Goal: Transaction & Acquisition: Purchase product/service

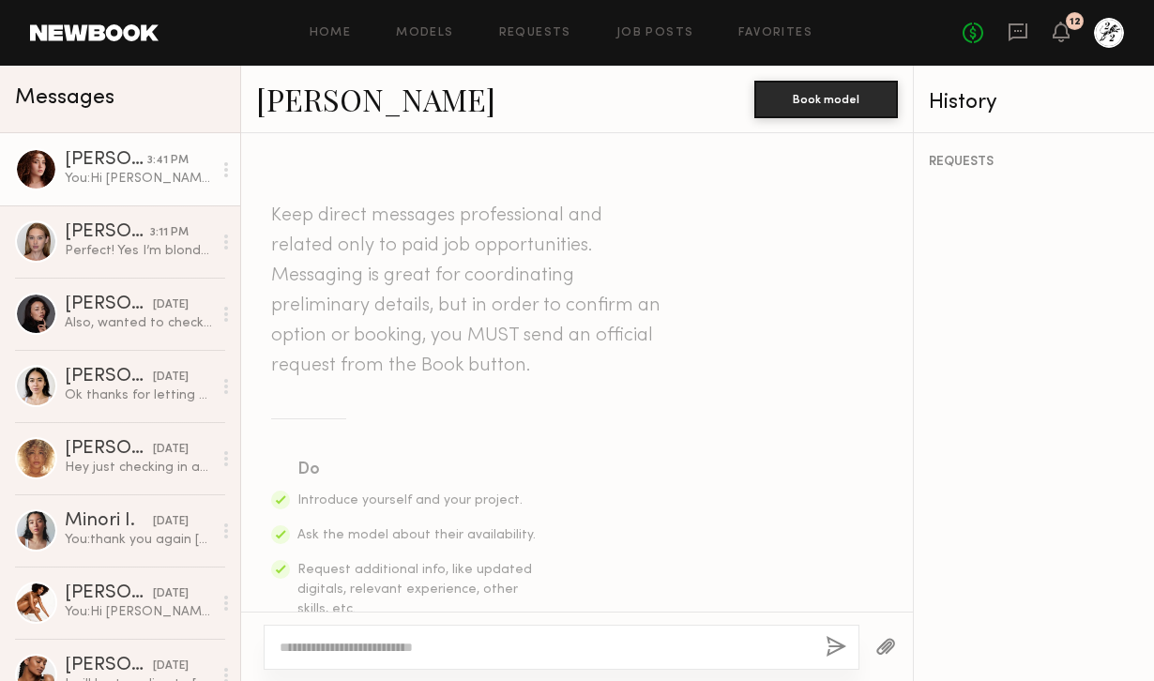
scroll to position [526, 0]
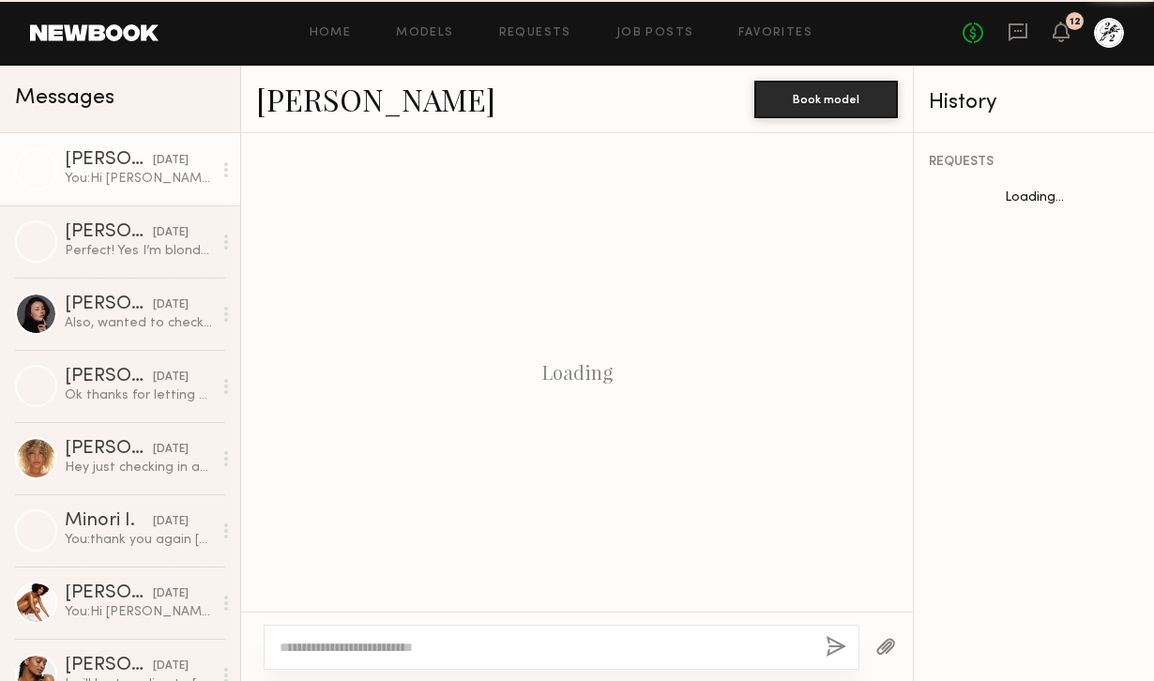
scroll to position [526, 0]
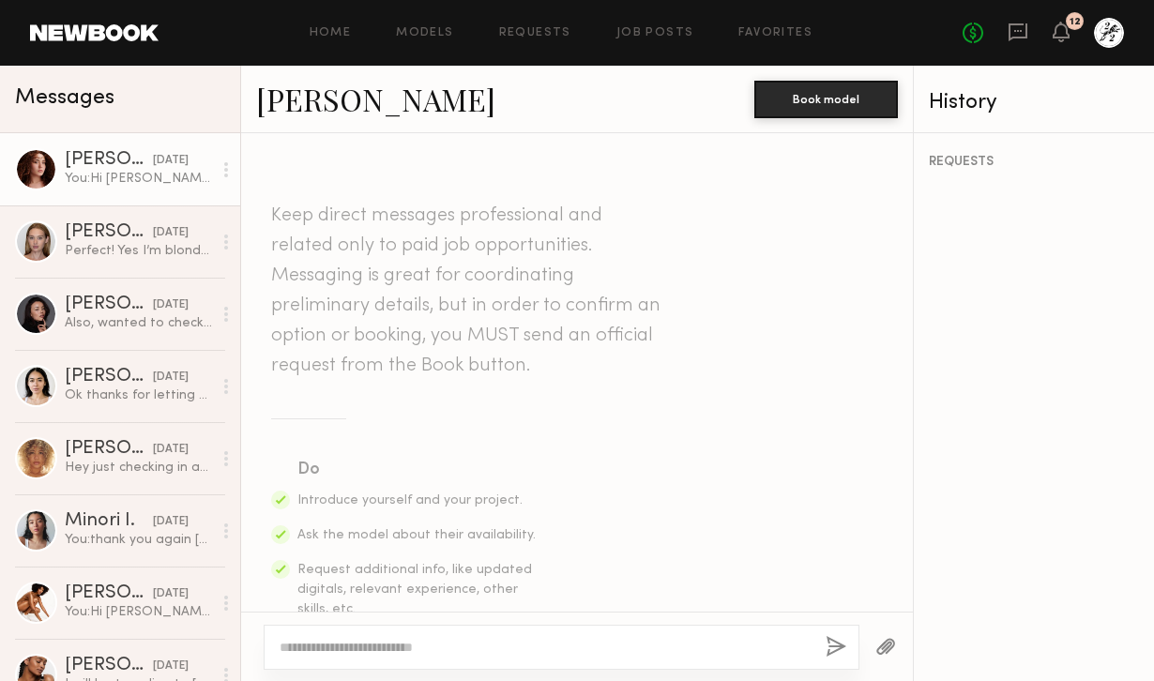
scroll to position [526, 0]
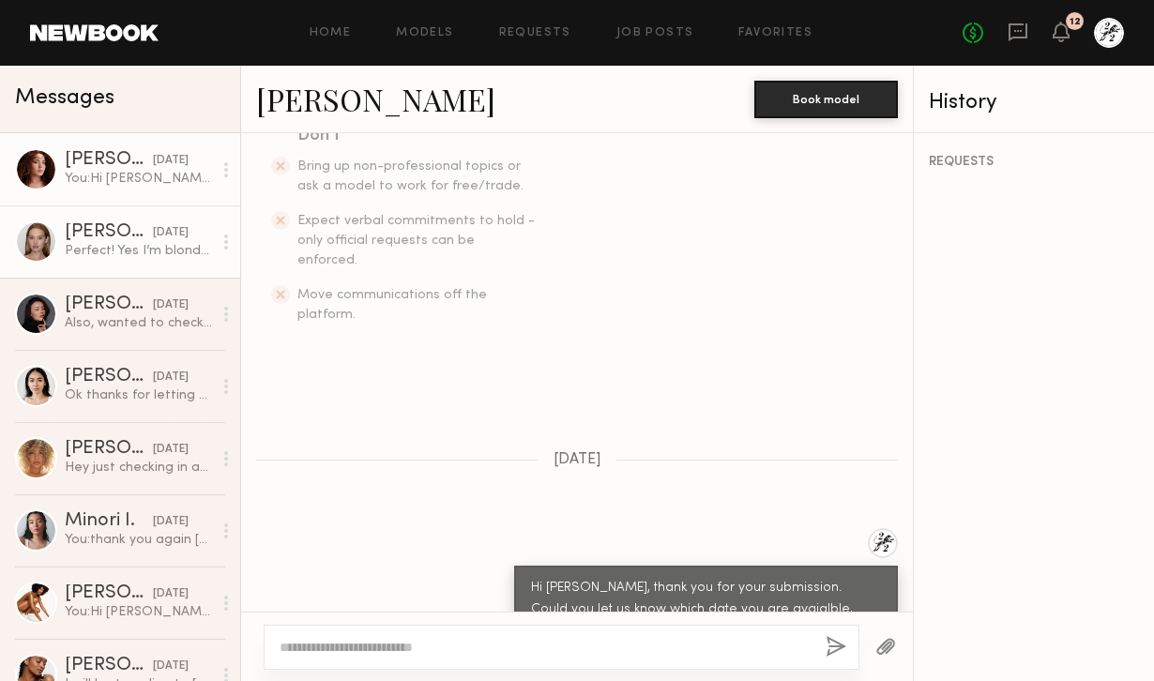
click at [102, 239] on div "[PERSON_NAME]" at bounding box center [109, 232] width 88 height 19
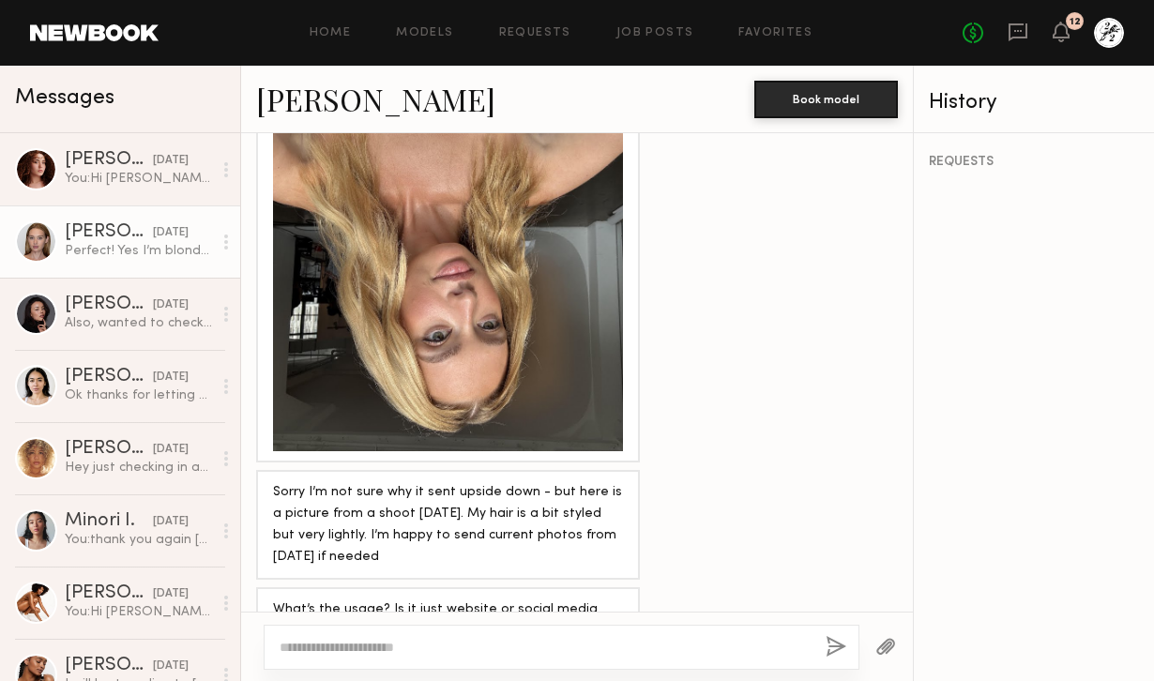
scroll to position [1530, 0]
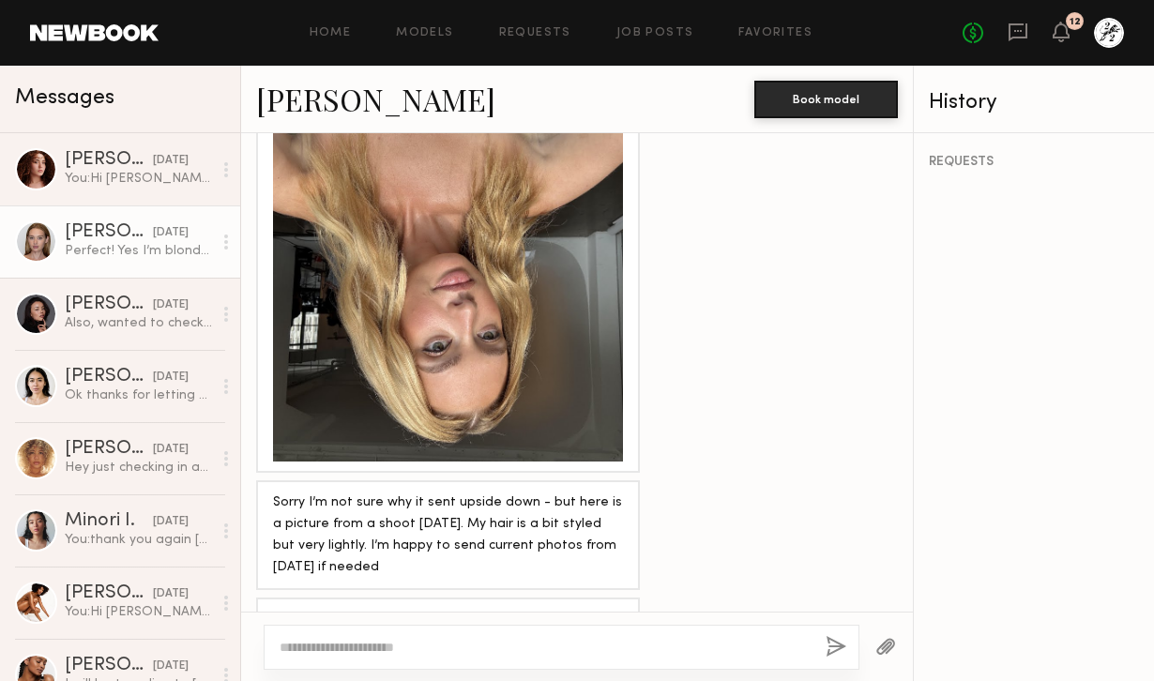
click at [312, 96] on link "Cari F." at bounding box center [375, 99] width 239 height 40
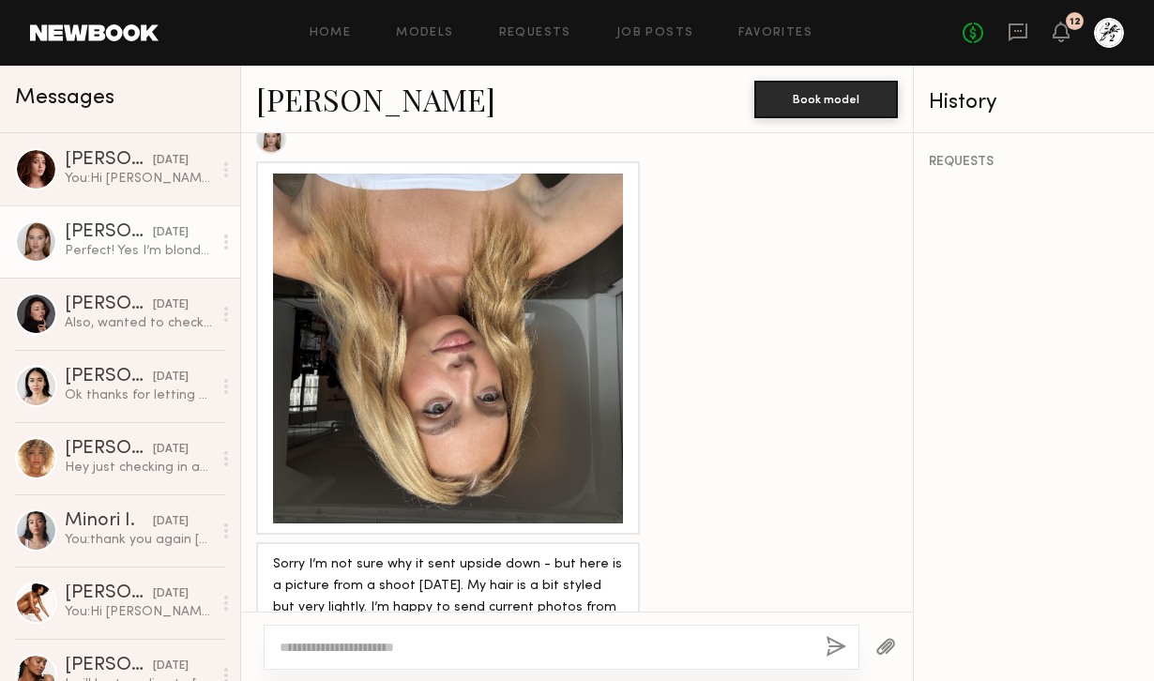
click at [484, 292] on div at bounding box center [448, 349] width 350 height 350
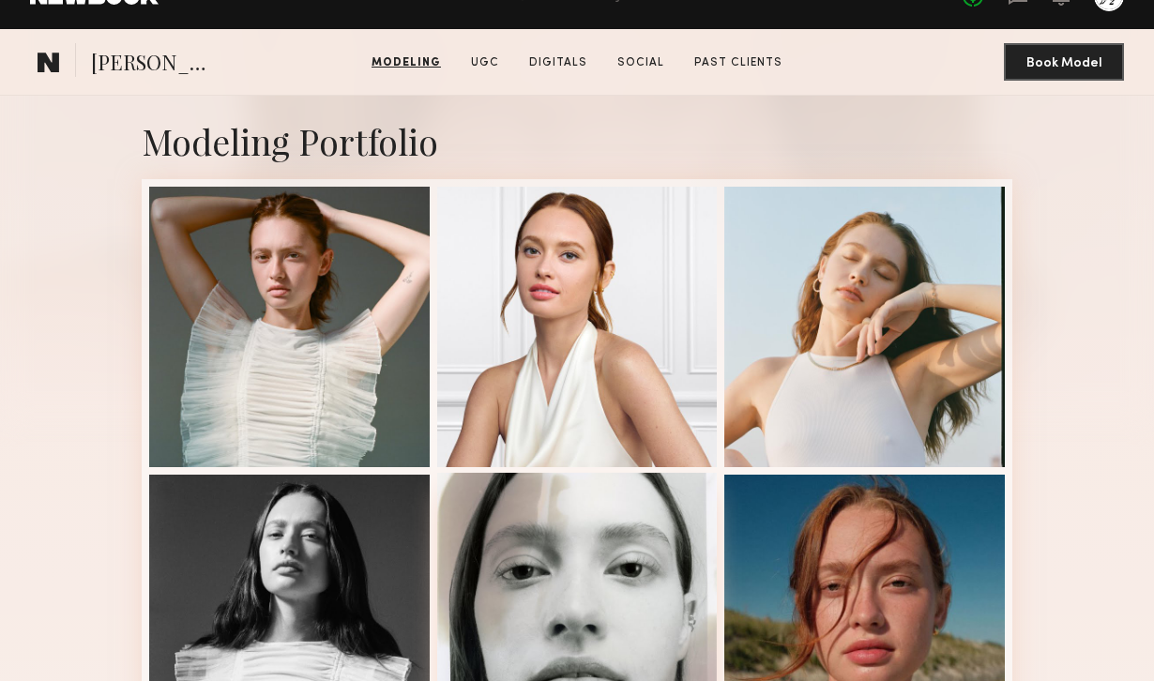
scroll to position [319, 0]
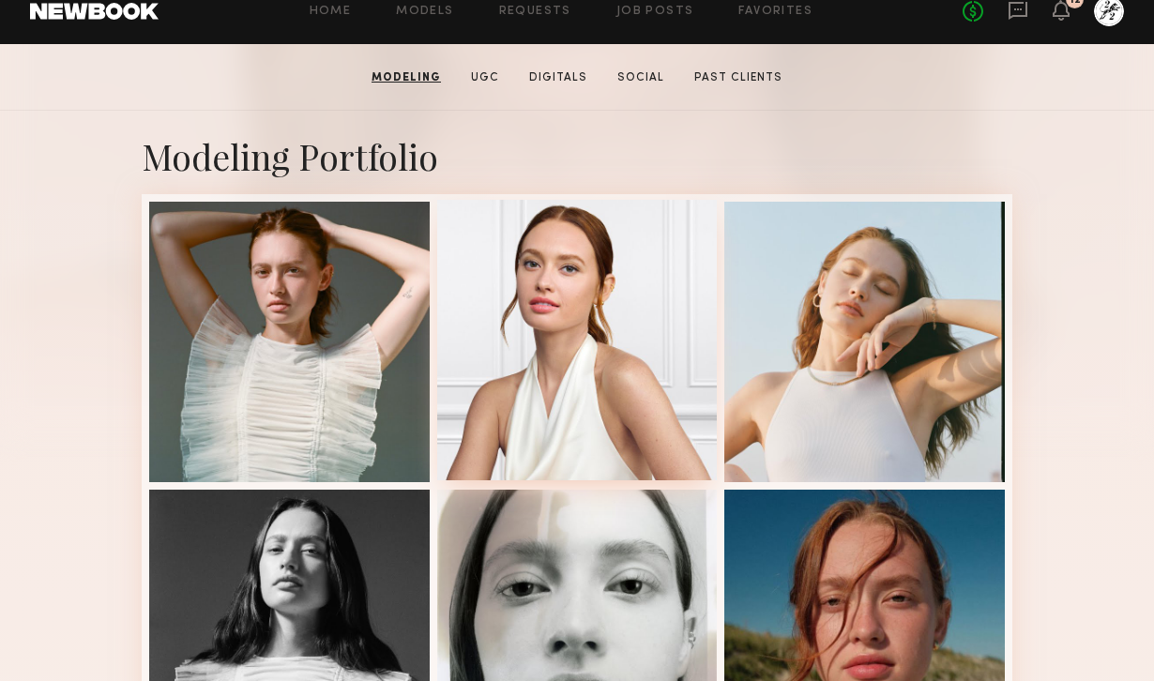
click at [556, 316] on div at bounding box center [577, 340] width 281 height 281
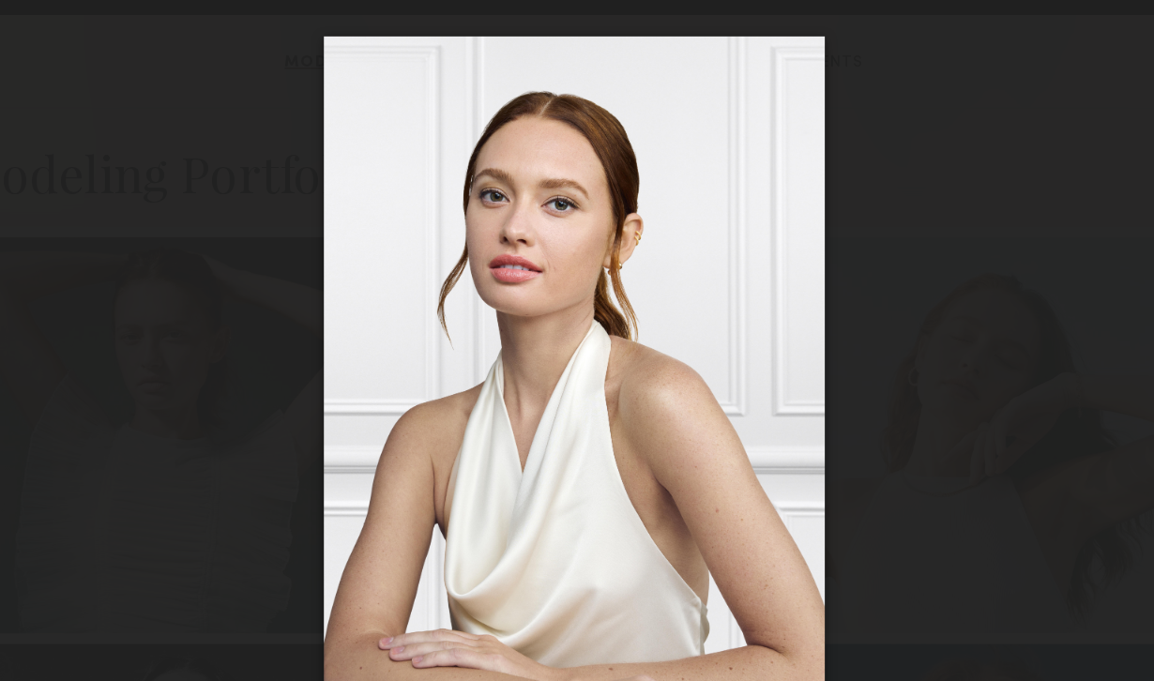
click at [874, 235] on div at bounding box center [577, 325] width 1154 height 591
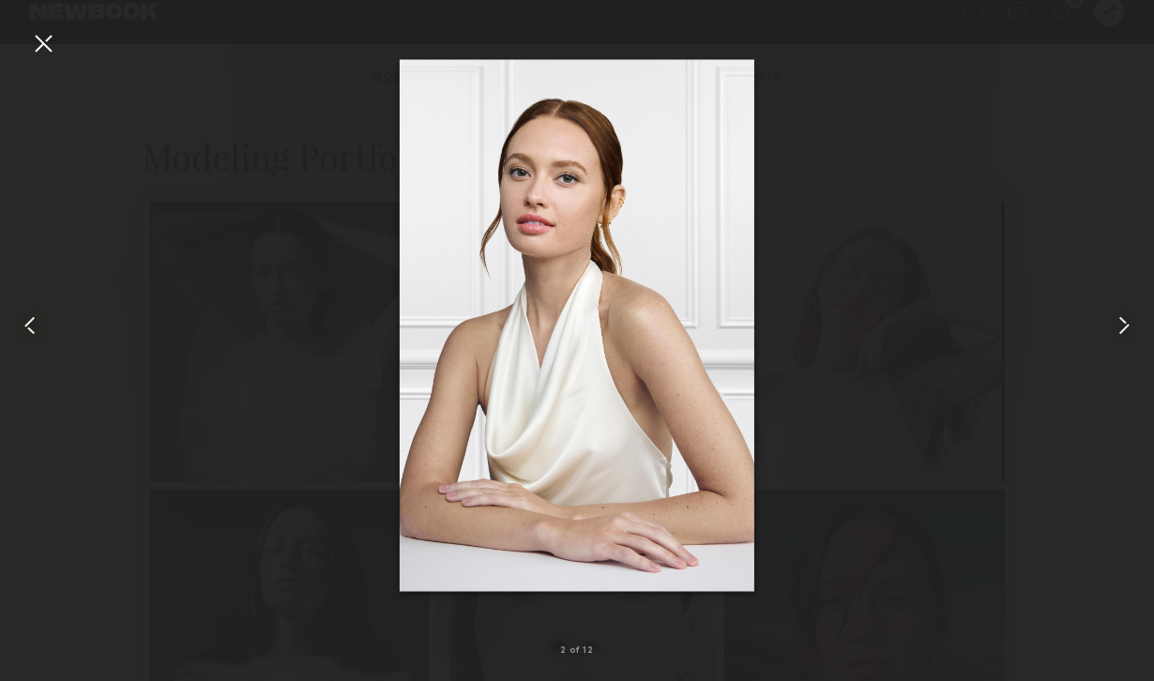
click at [39, 39] on div at bounding box center [43, 43] width 30 height 30
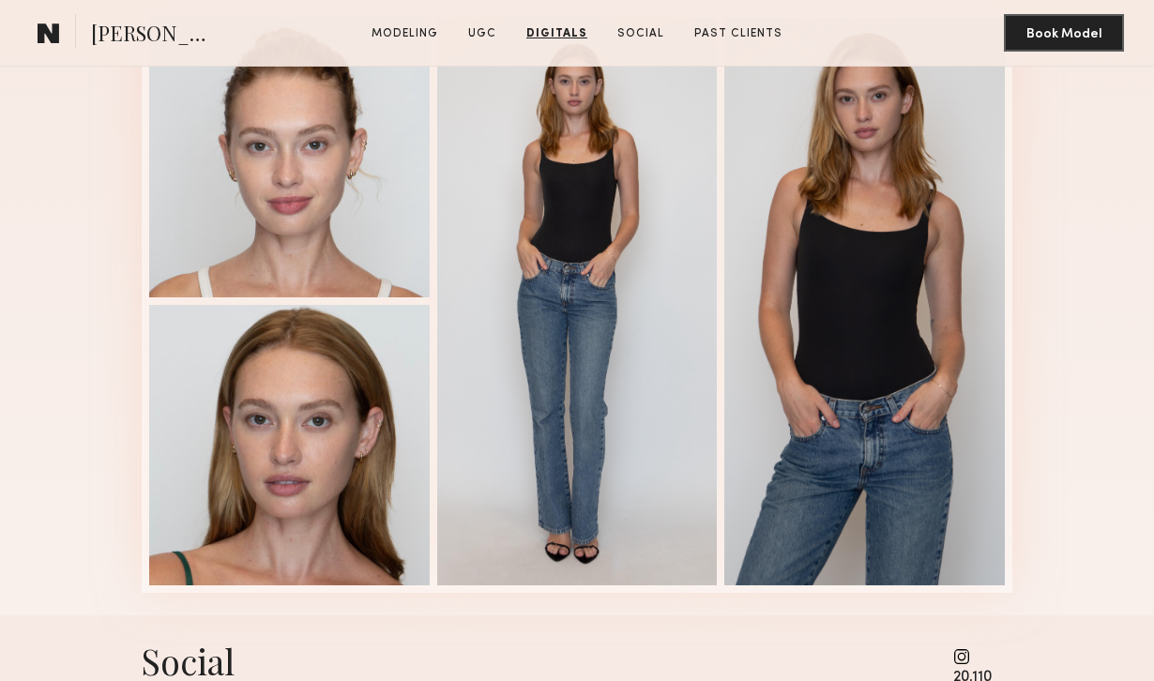
scroll to position [3426, 0]
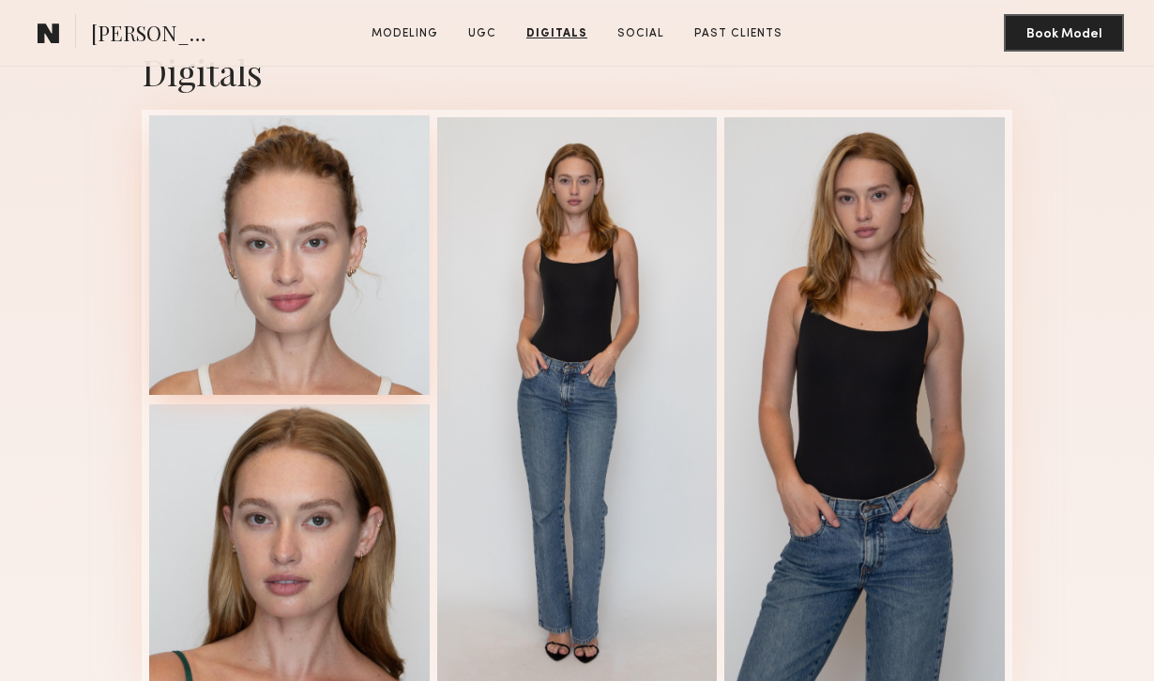
click at [381, 337] on div at bounding box center [289, 255] width 281 height 281
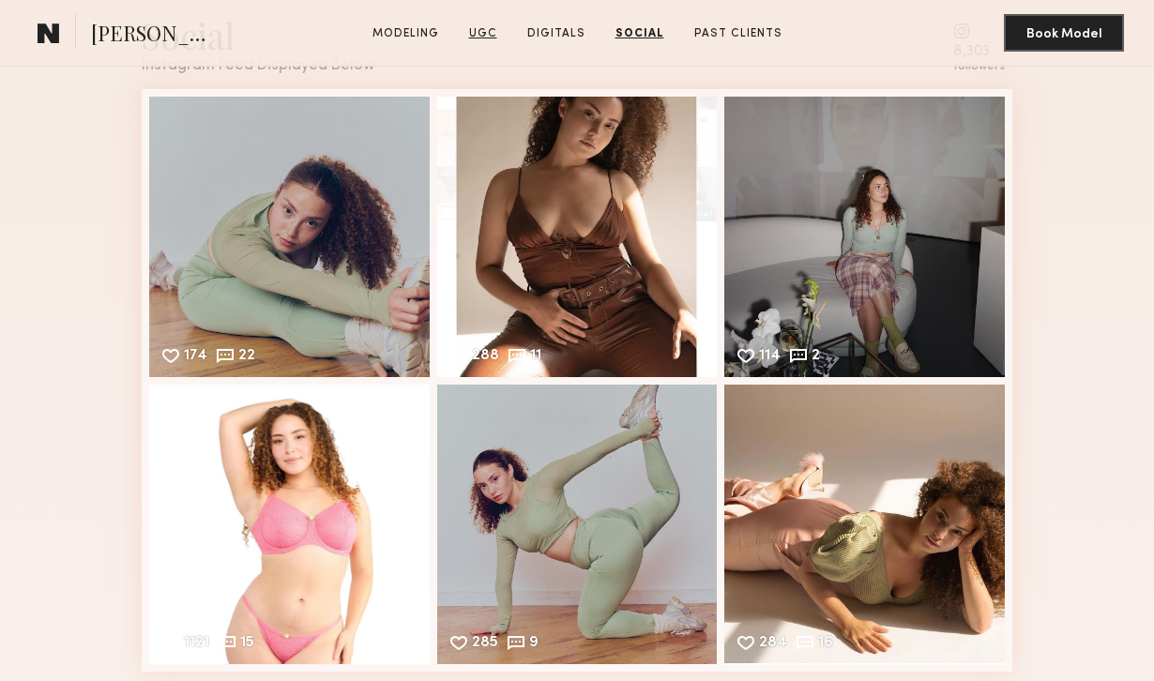
scroll to position [3157, 0]
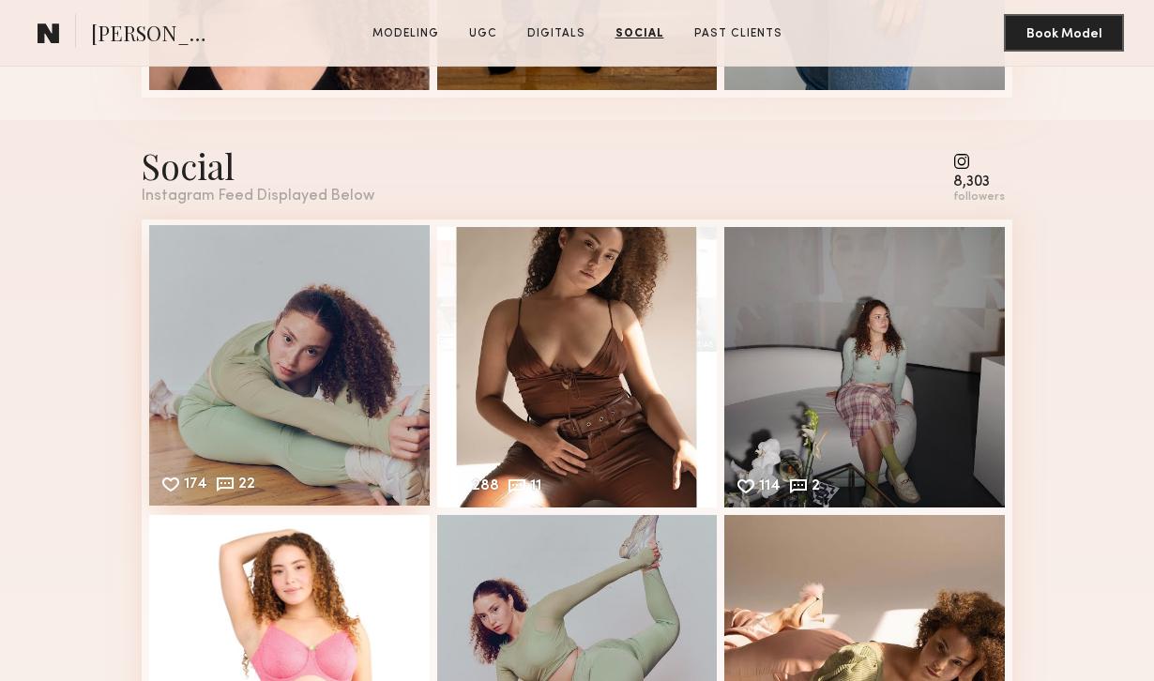
click at [367, 386] on div "174 22 Likes & comments displayed to show model’s engagement" at bounding box center [289, 365] width 281 height 281
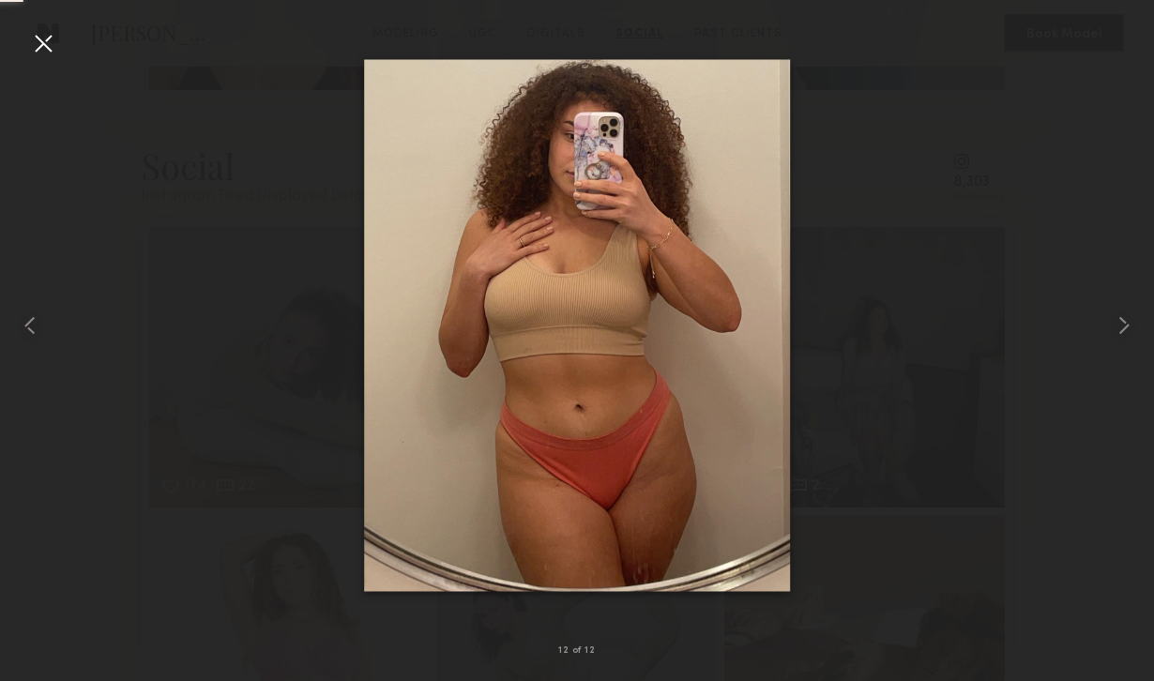
scroll to position [4255, 0]
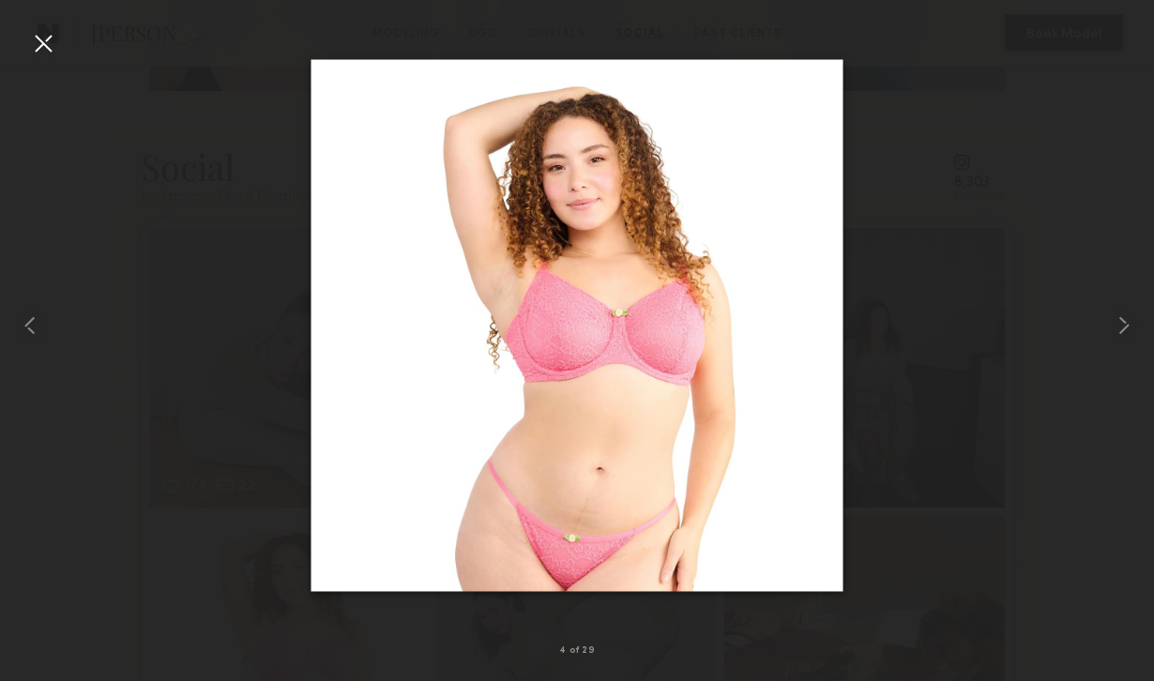
click at [56, 38] on div at bounding box center [43, 43] width 30 height 30
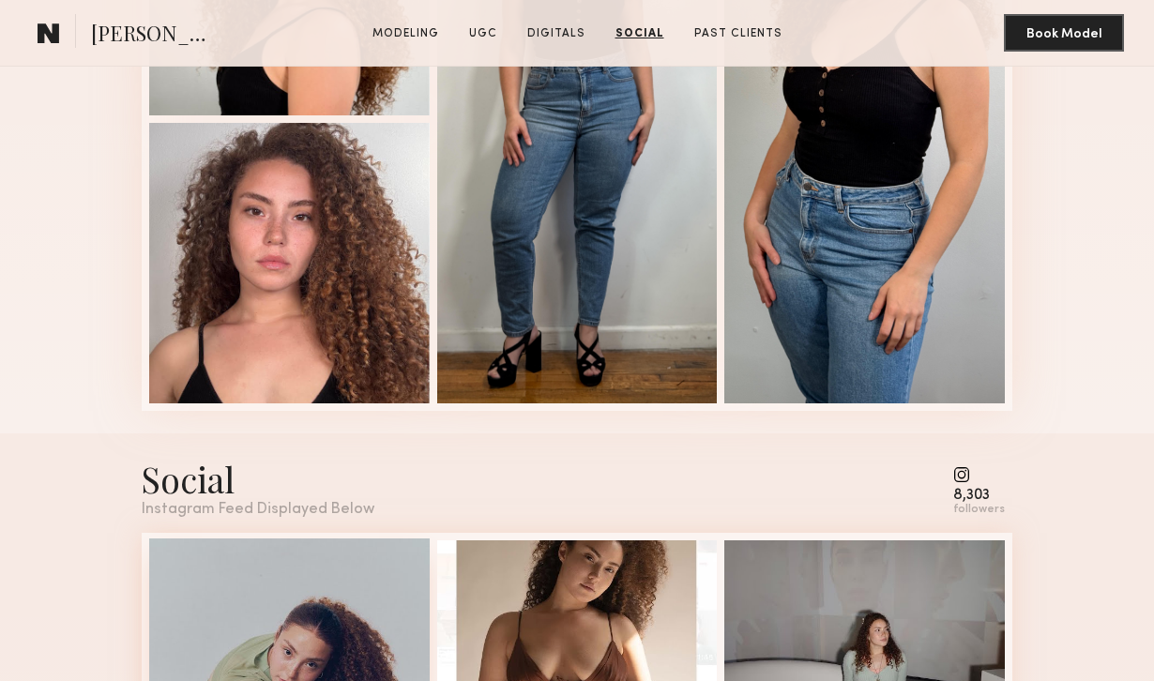
scroll to position [3232, 0]
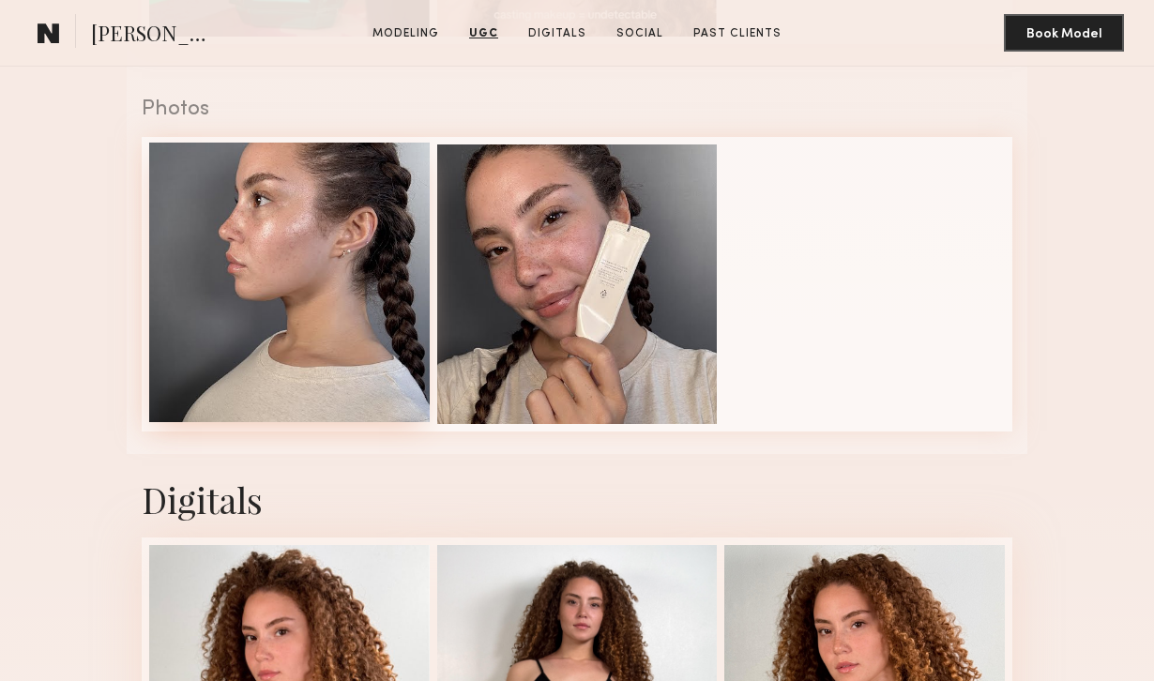
click at [353, 349] on div at bounding box center [289, 283] width 281 height 281
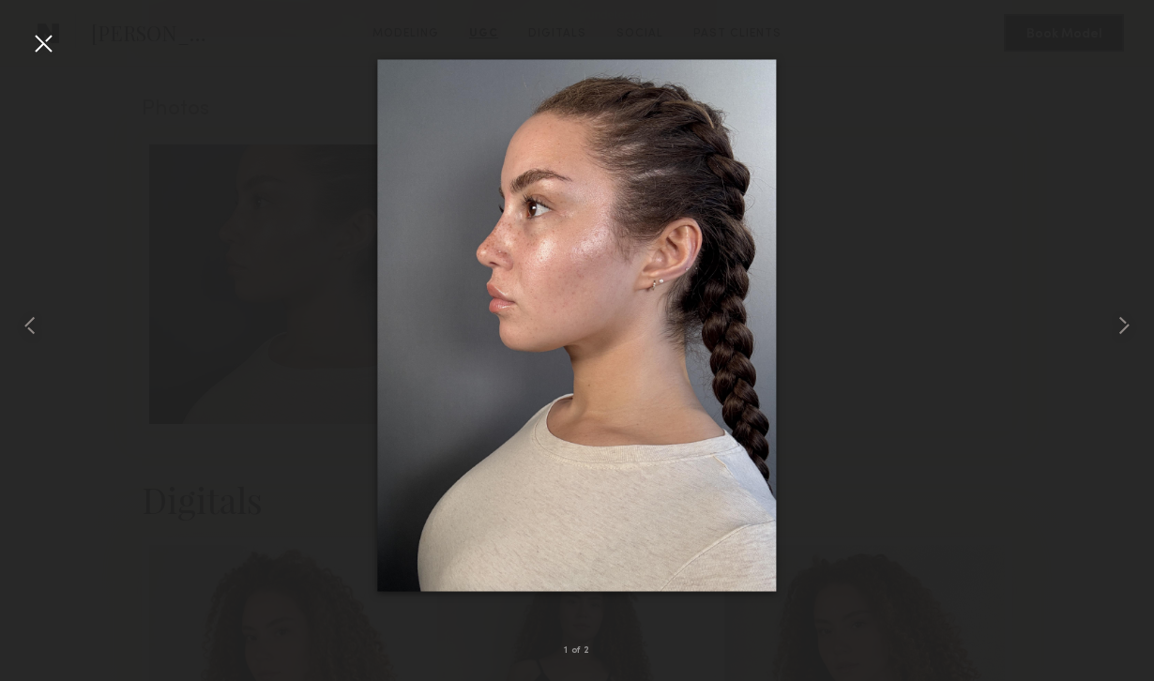
click at [41, 38] on div at bounding box center [43, 43] width 30 height 30
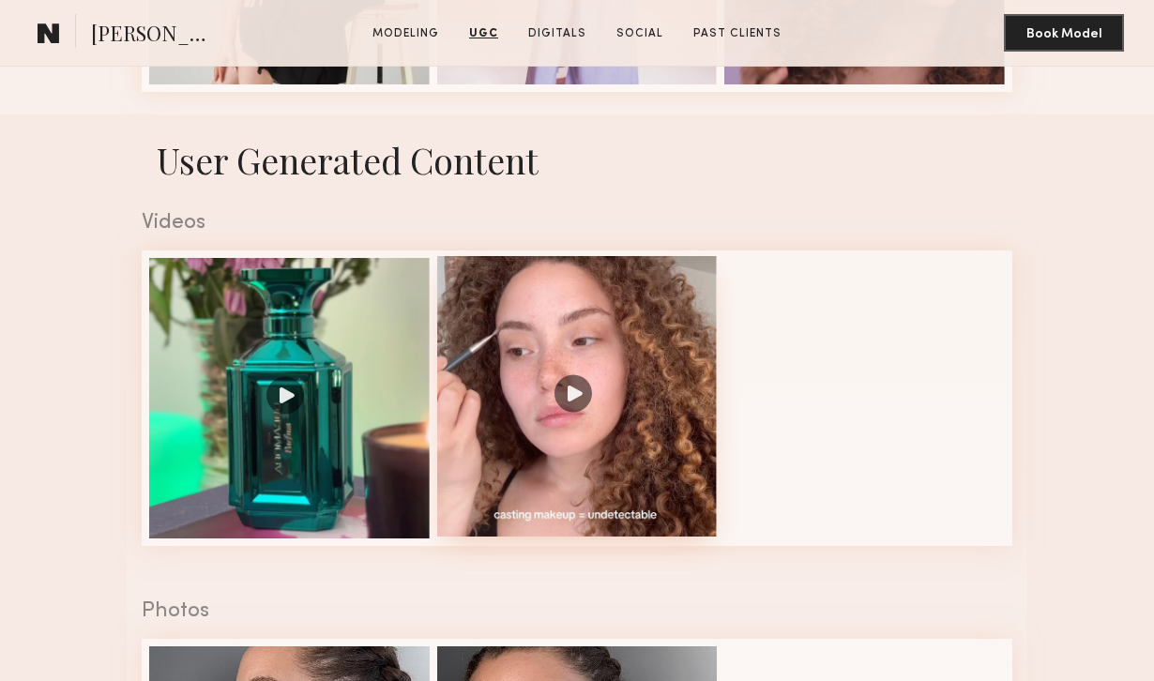
scroll to position [2717, 0]
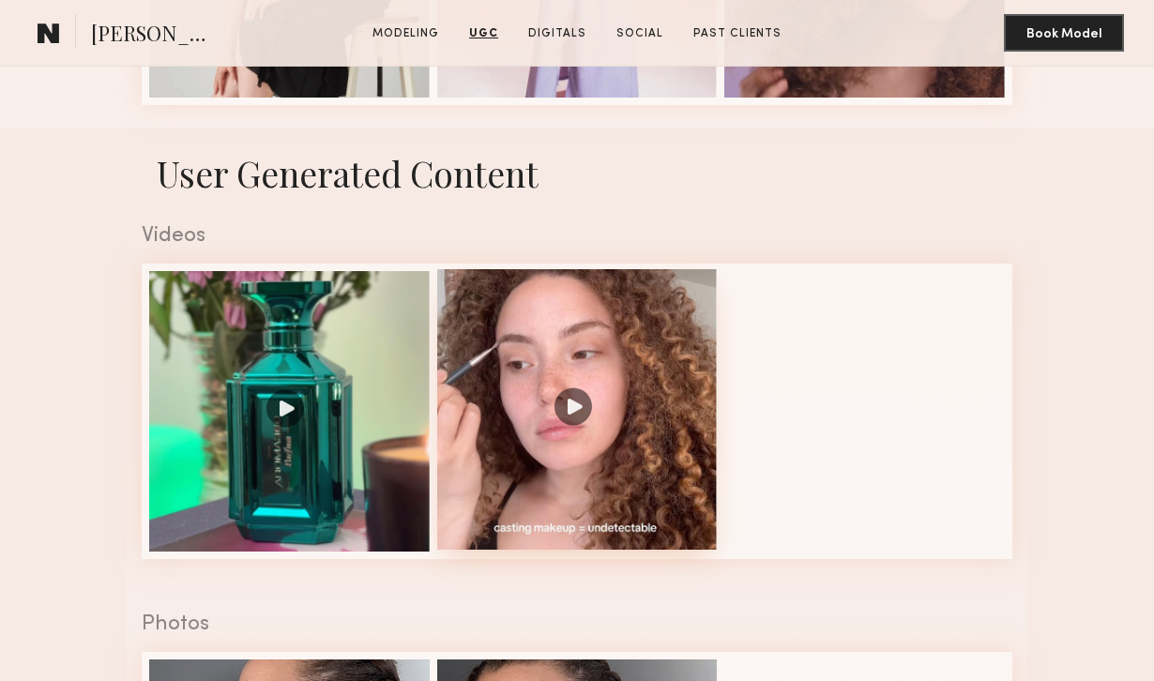
click at [535, 460] on div at bounding box center [577, 409] width 281 height 281
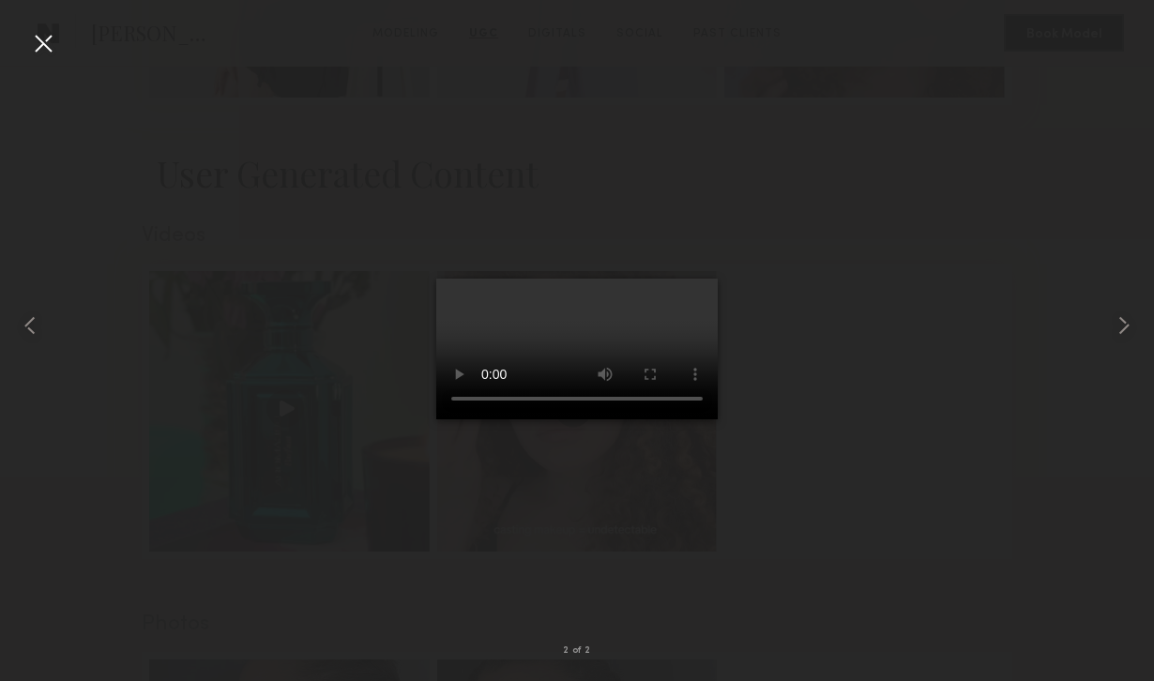
click at [46, 37] on div at bounding box center [43, 43] width 30 height 30
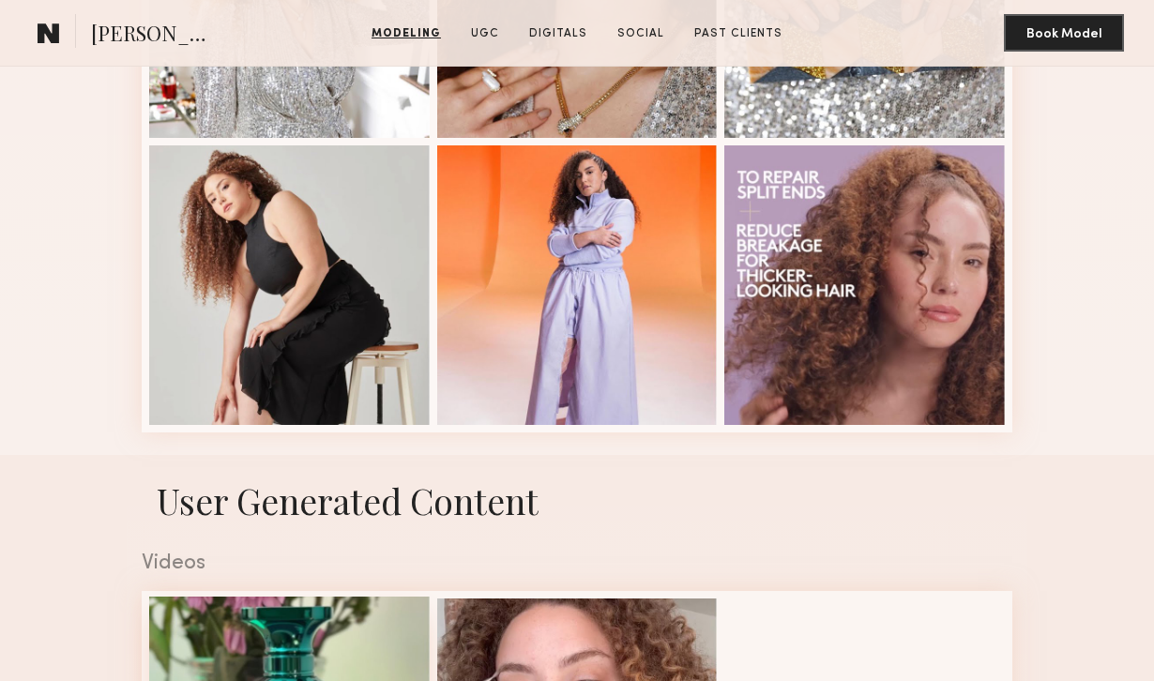
scroll to position [2351, 0]
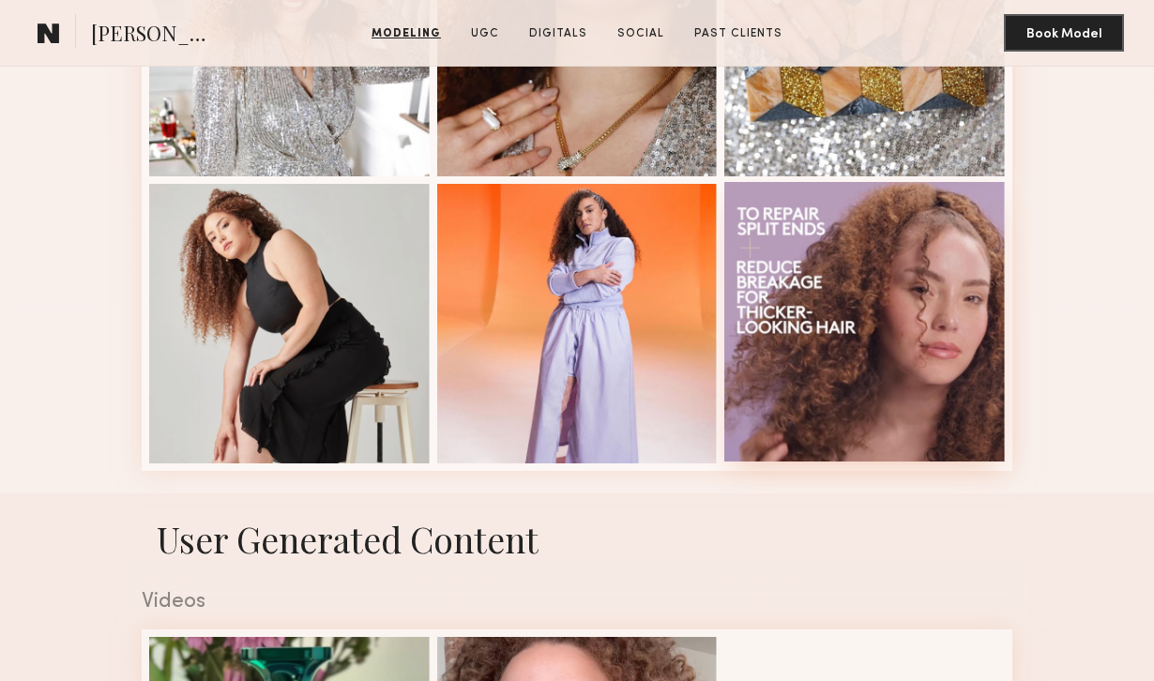
click at [797, 326] on div at bounding box center [864, 322] width 281 height 281
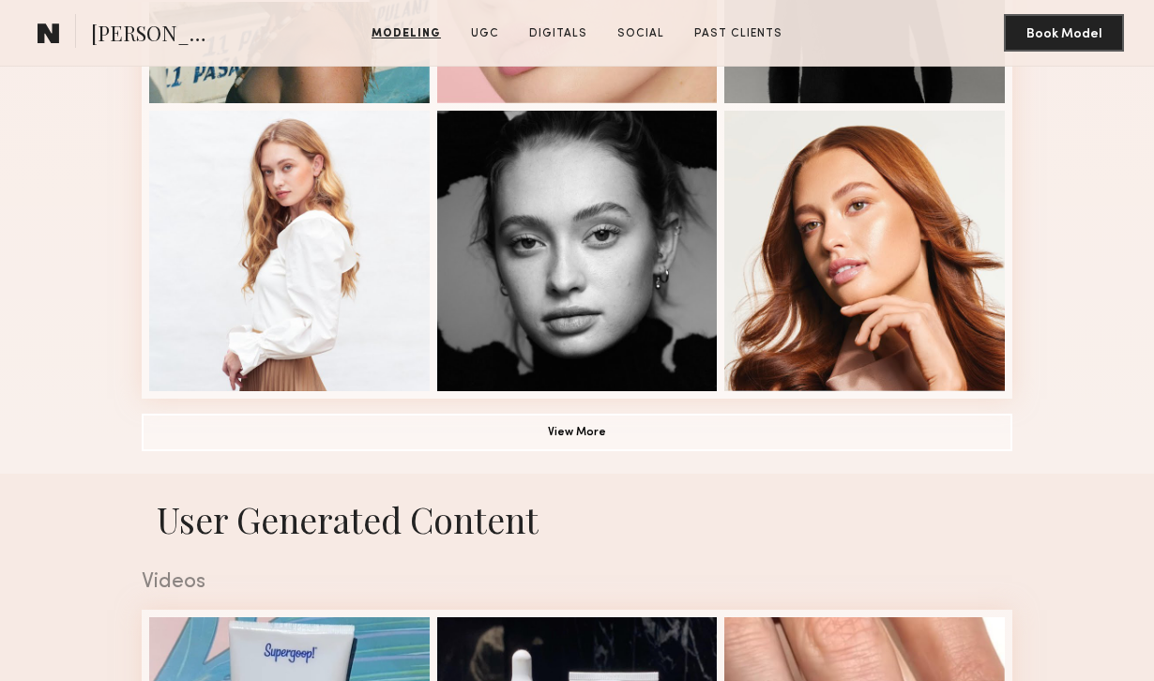
scroll to position [1300, 0]
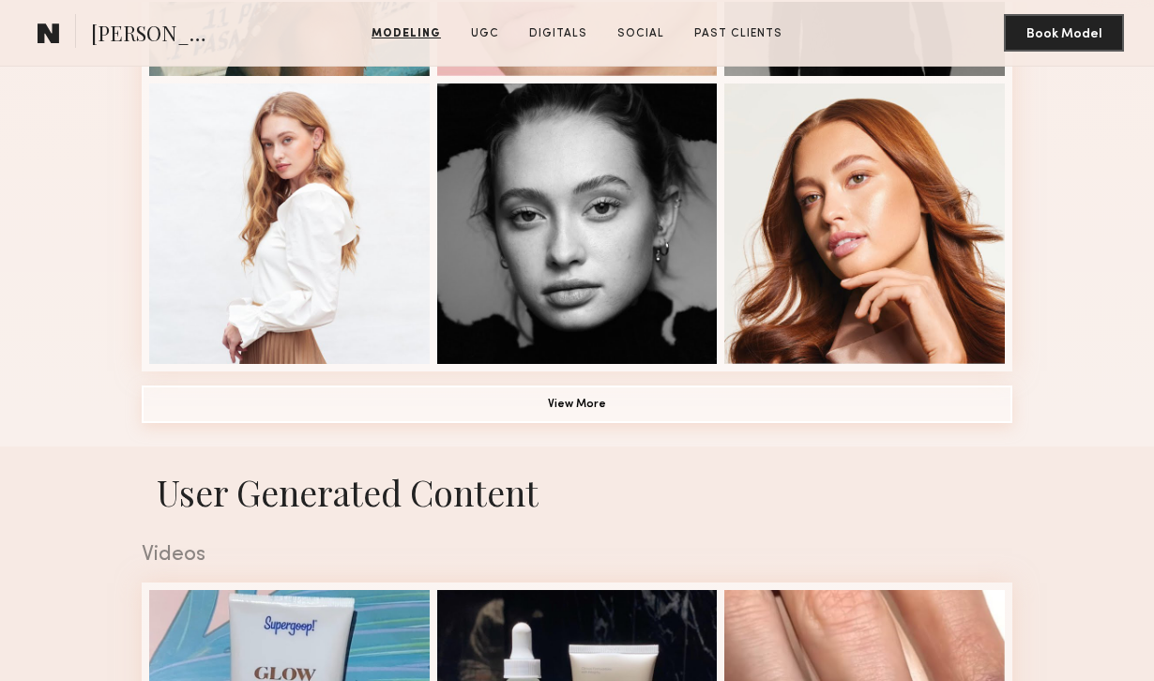
click at [639, 401] on button "View More" at bounding box center [577, 405] width 871 height 38
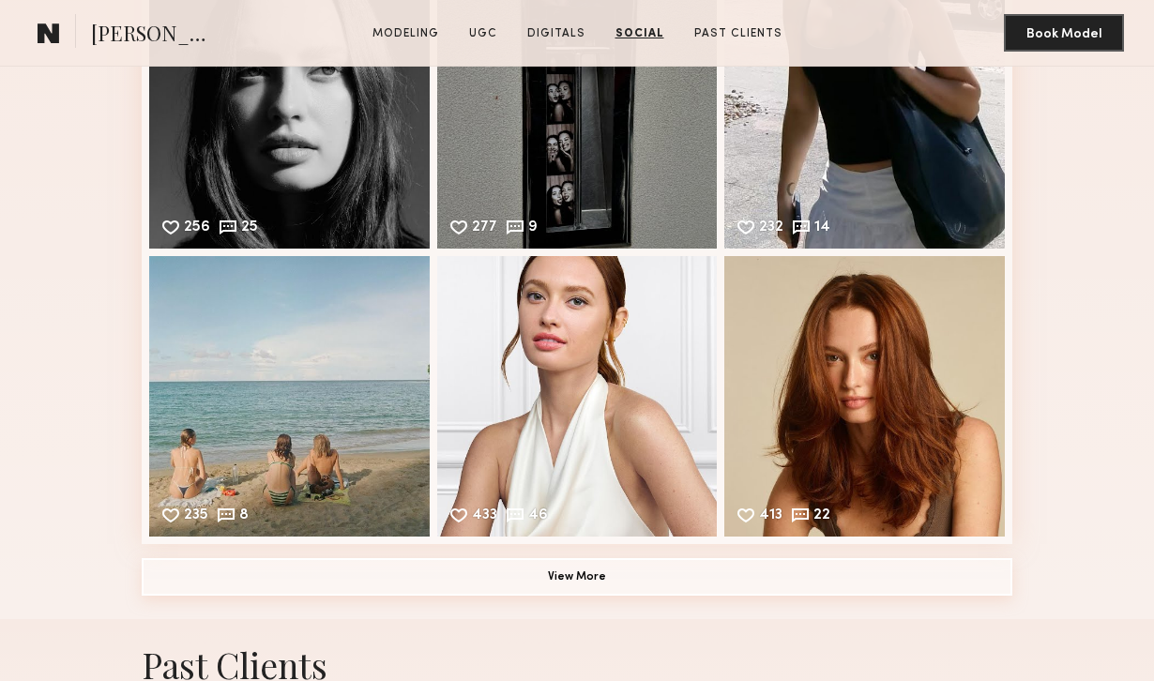
scroll to position [5523, 0]
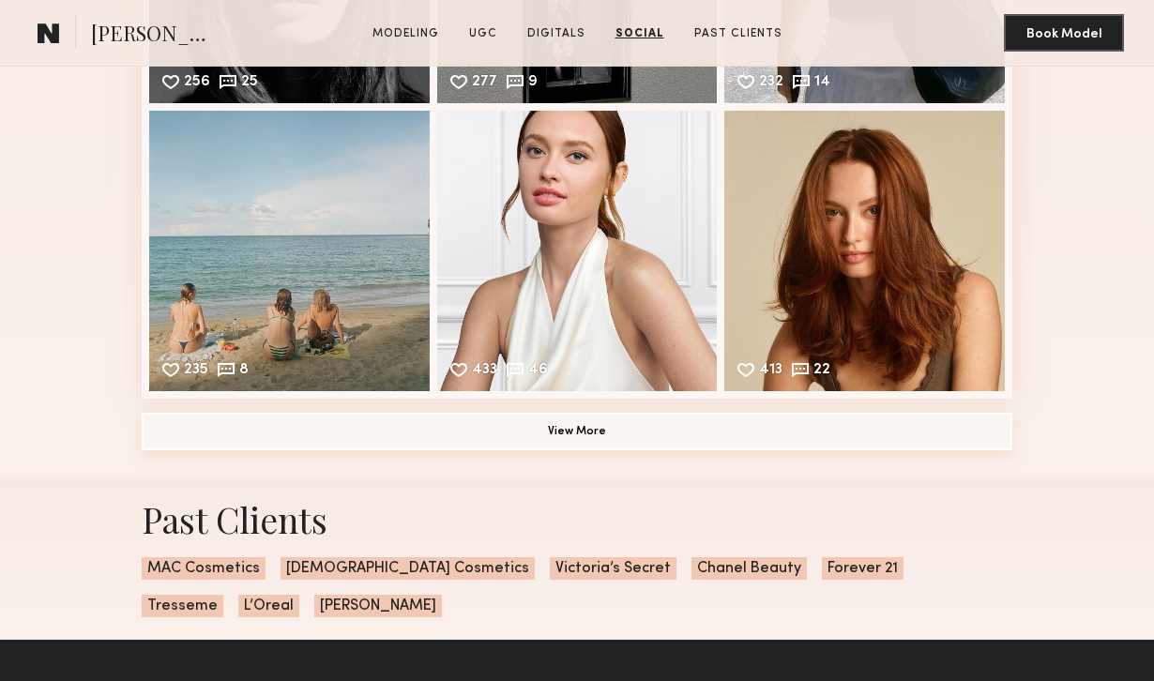
click at [528, 441] on button "View More" at bounding box center [577, 432] width 871 height 38
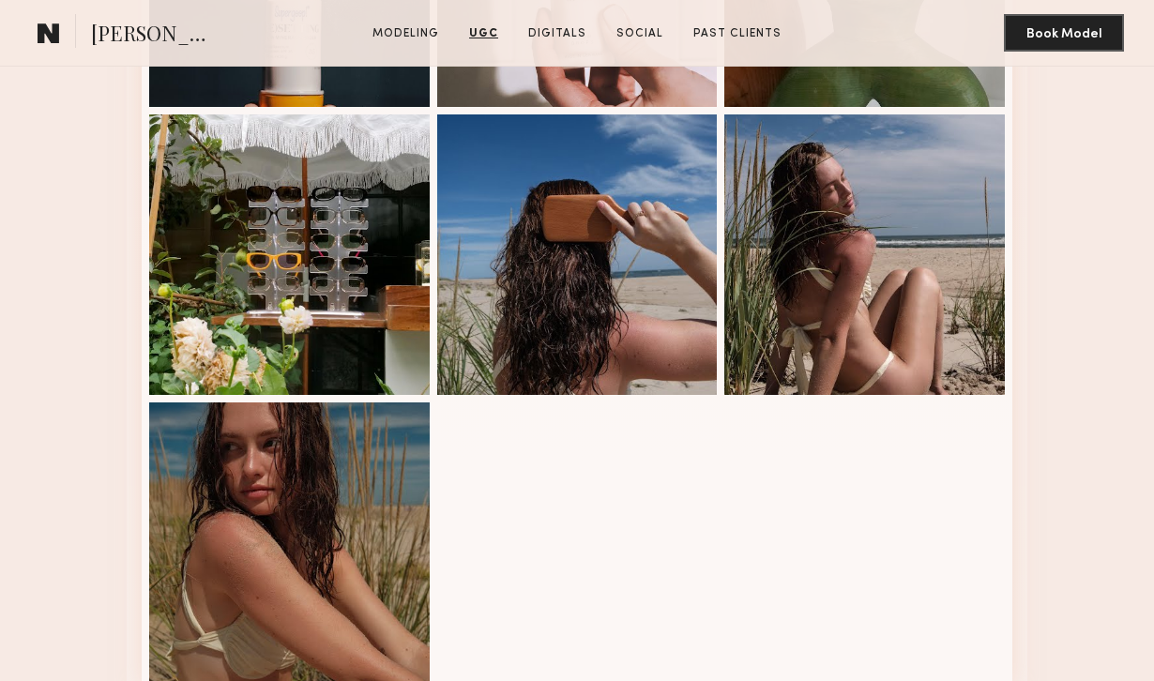
scroll to position [3837, 0]
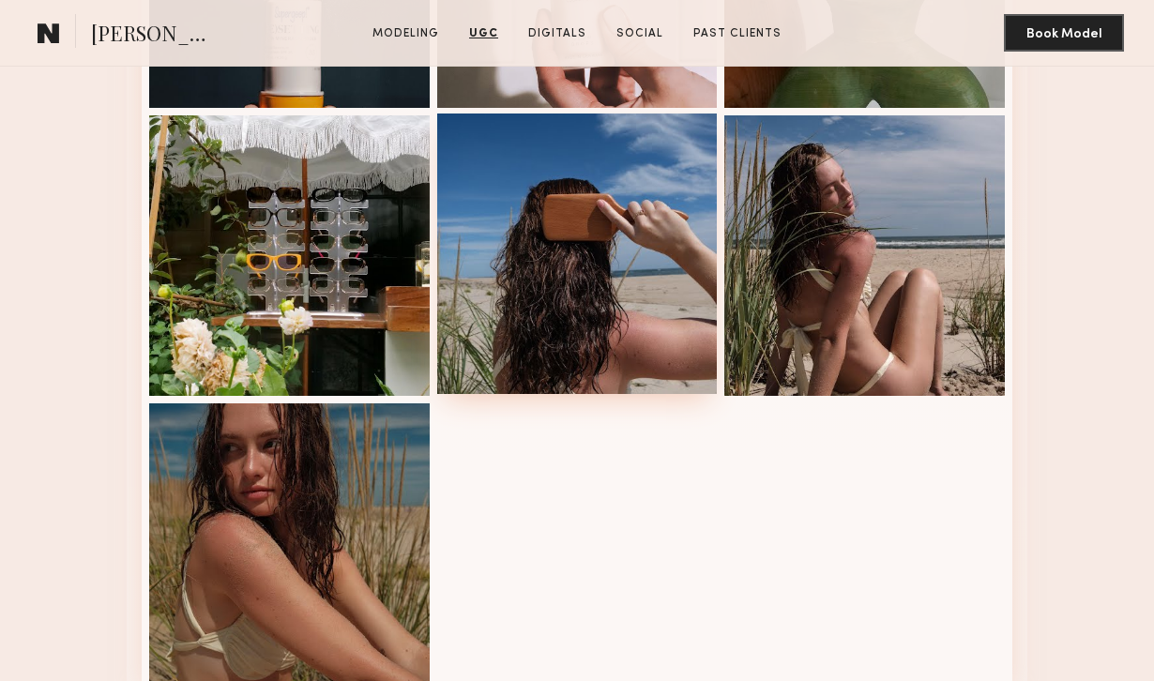
click at [599, 370] on div at bounding box center [577, 254] width 281 height 281
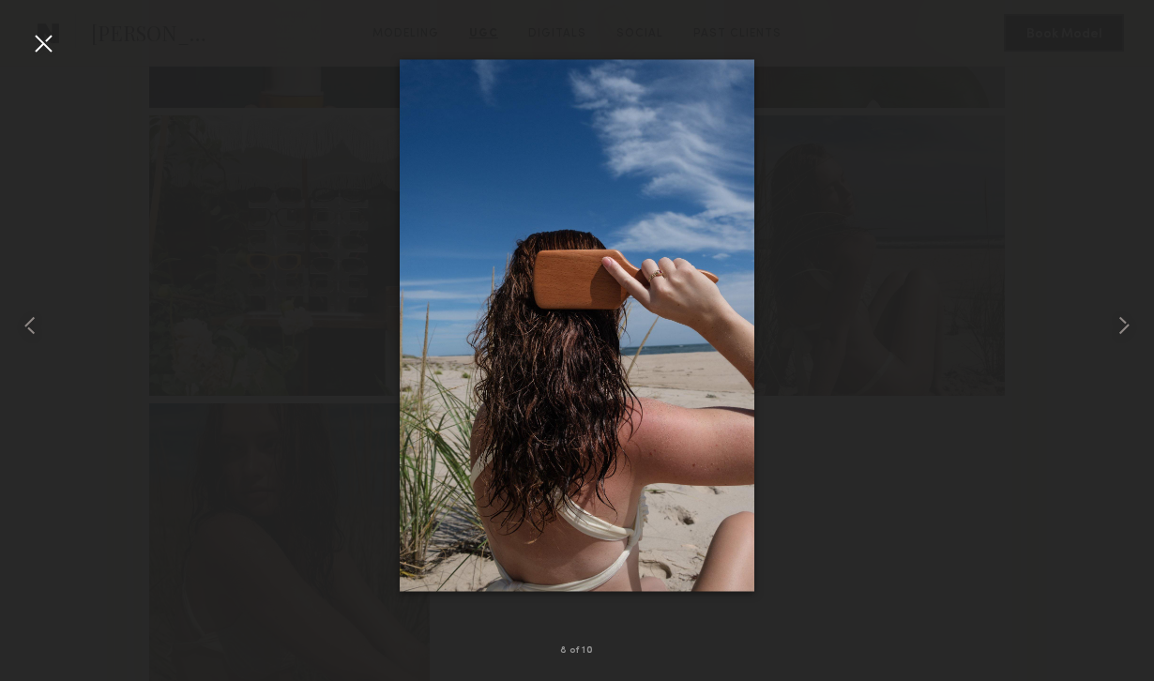
click at [38, 28] on div at bounding box center [43, 43] width 30 height 30
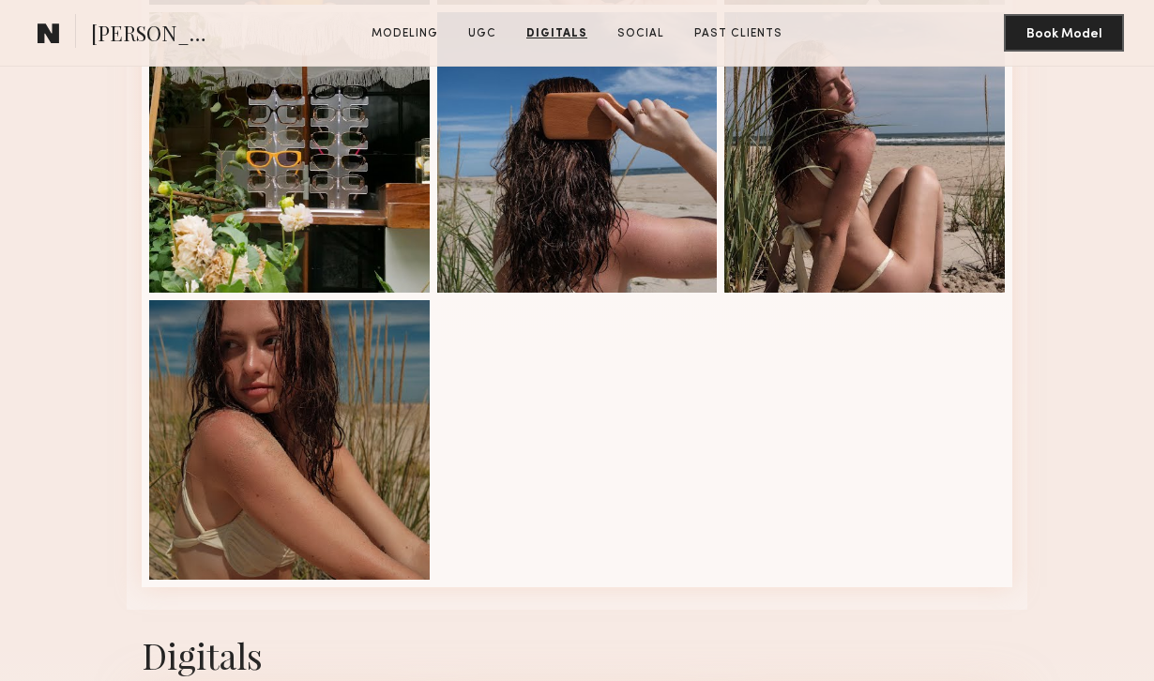
scroll to position [3625, 0]
